Goal: Task Accomplishment & Management: Manage account settings

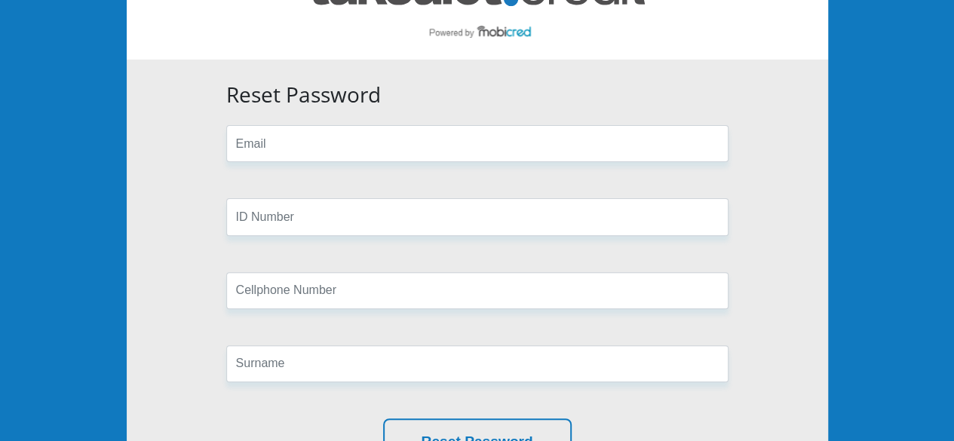
scroll to position [115, 0]
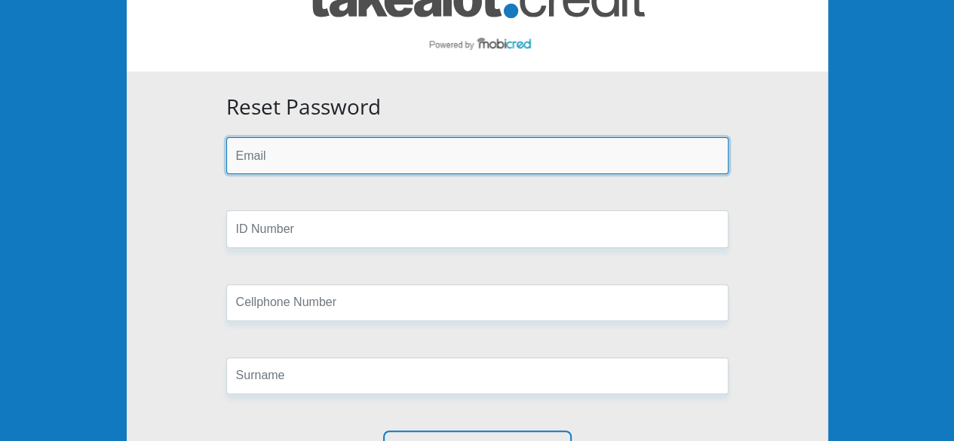
click at [584, 154] on input "email" at bounding box center [477, 155] width 502 height 37
type input "thobilemdluli@yahoo.com"
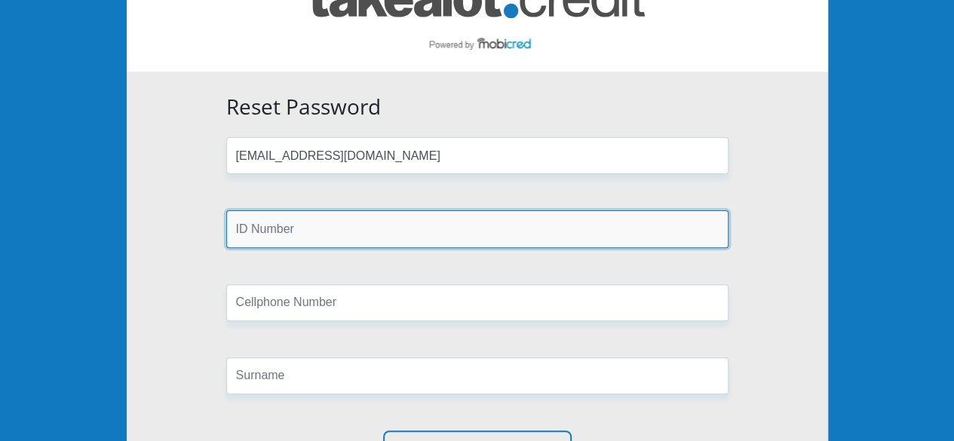
click at [410, 232] on input "text" at bounding box center [477, 228] width 502 height 37
type input "8909110260084"
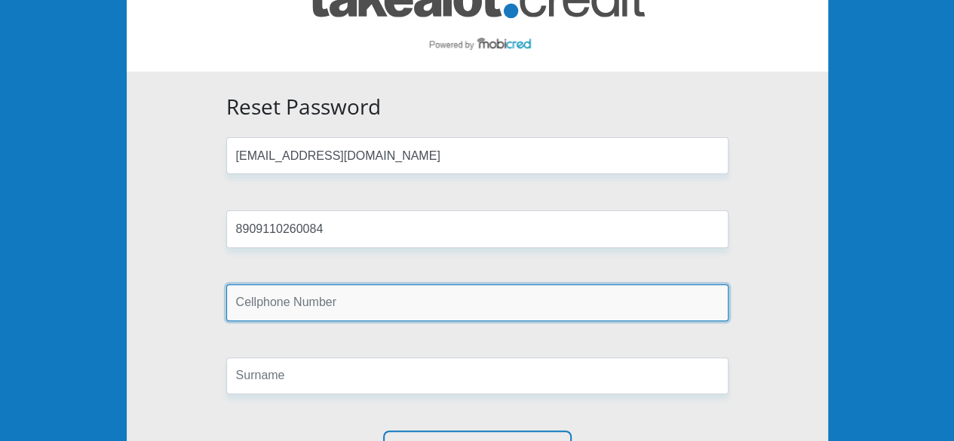
click at [390, 311] on input "text" at bounding box center [477, 302] width 502 height 37
type input "0782223404"
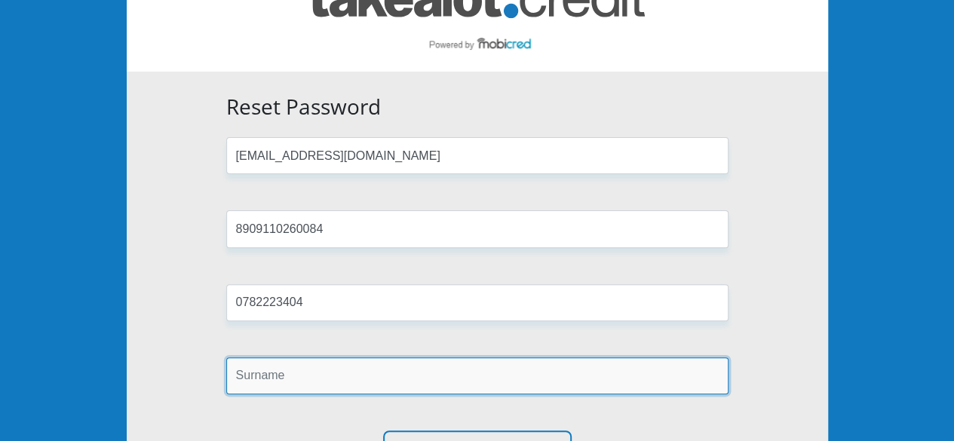
click at [342, 369] on input "text" at bounding box center [477, 376] width 502 height 37
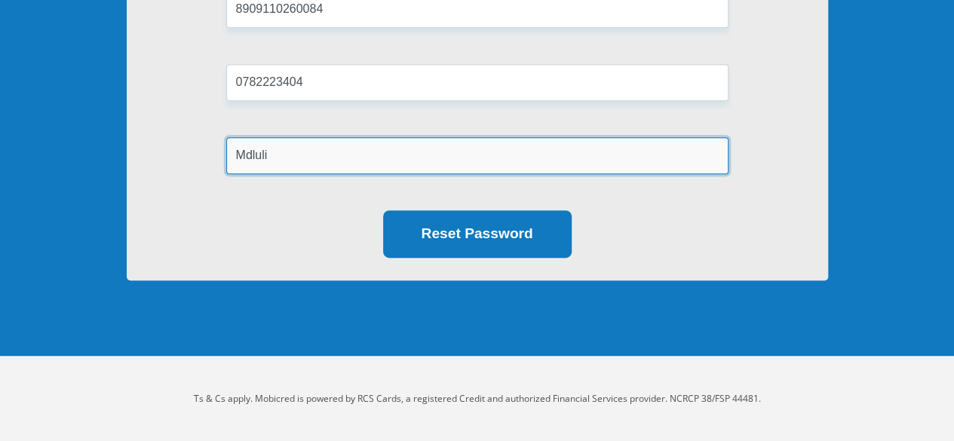
type input "Mdluli"
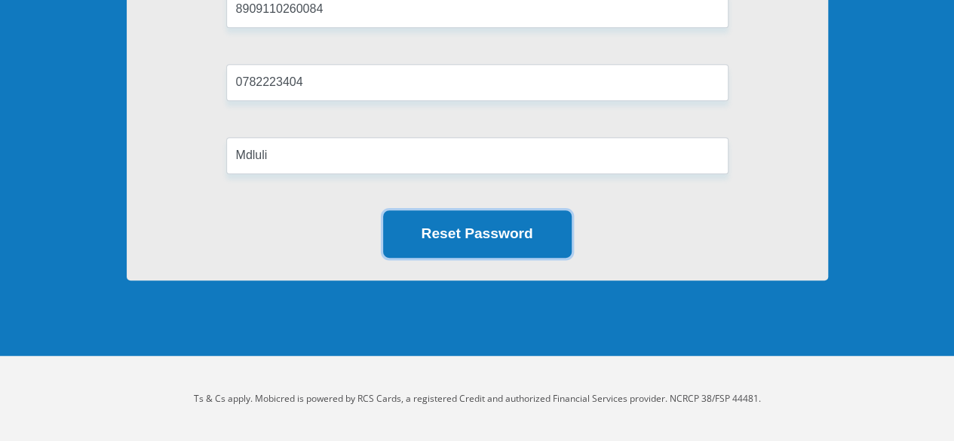
click at [422, 240] on button "Reset Password" at bounding box center [477, 234] width 189 height 48
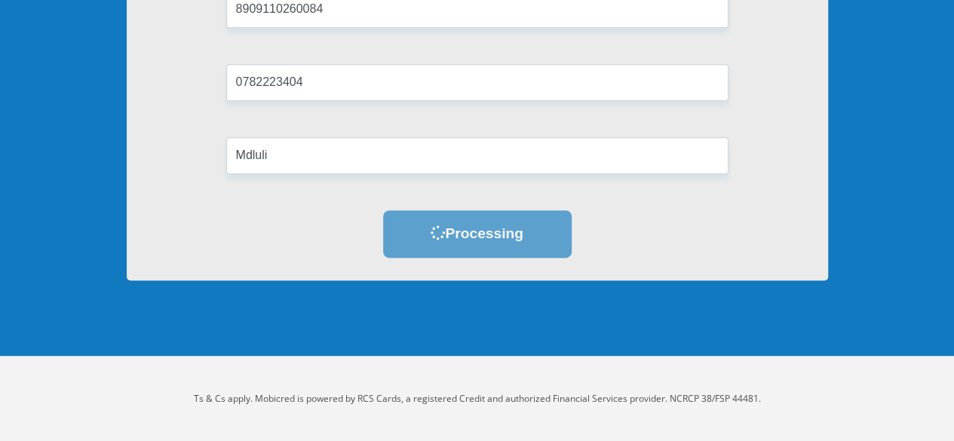
scroll to position [0, 0]
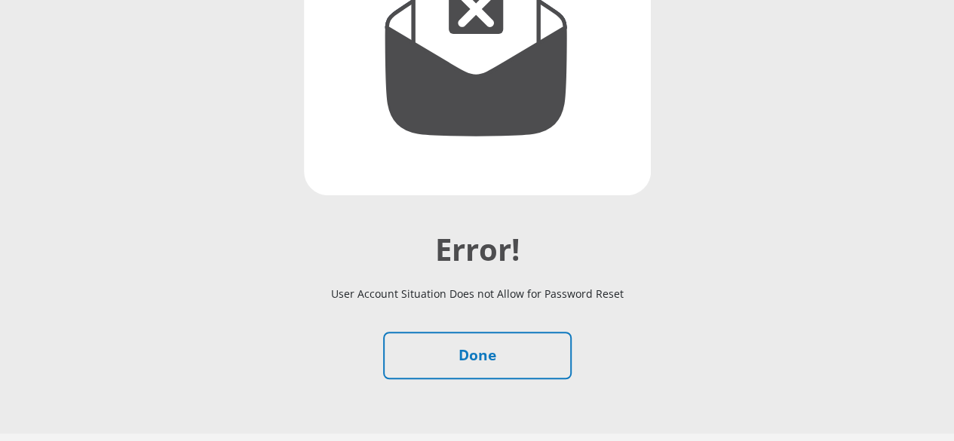
scroll to position [341, 0]
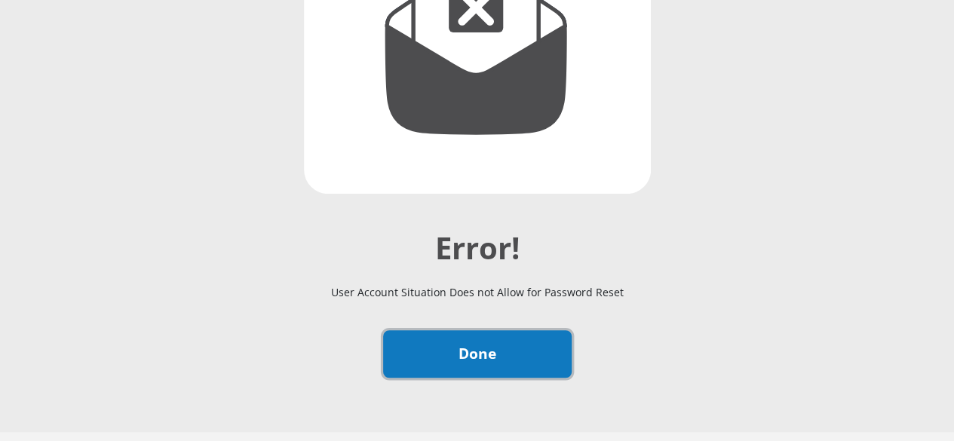
click at [511, 330] on link "Done" at bounding box center [477, 354] width 189 height 48
